Goal: Information Seeking & Learning: Check status

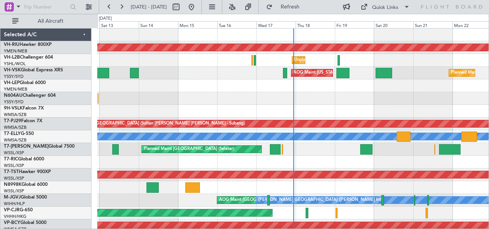
click at [284, 88] on div at bounding box center [293, 85] width 392 height 13
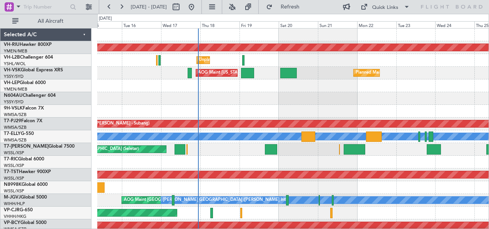
click at [287, 88] on div at bounding box center [293, 85] width 392 height 13
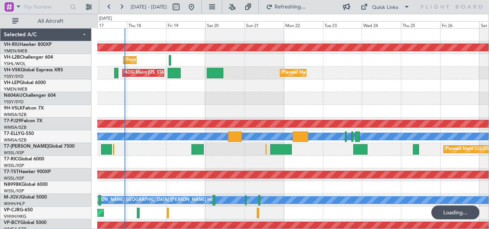
click at [349, 90] on div at bounding box center [293, 85] width 392 height 13
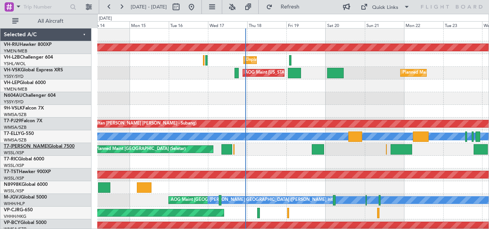
click at [18, 147] on link "T7-[PERSON_NAME] Global 7500" at bounding box center [39, 146] width 71 height 5
click at [22, 133] on link "T7-ELLY G-550" at bounding box center [19, 133] width 30 height 5
